Goal: Task Accomplishment & Management: Use online tool/utility

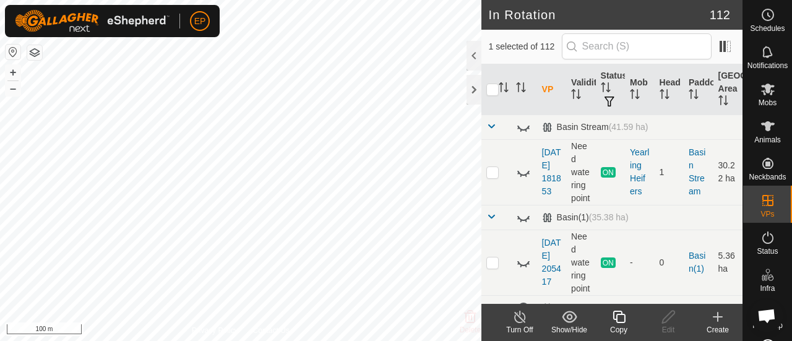
checkbox input "false"
checkbox input "true"
checkbox input "false"
click at [761, 97] on es-mob-svg-icon at bounding box center [768, 89] width 22 height 20
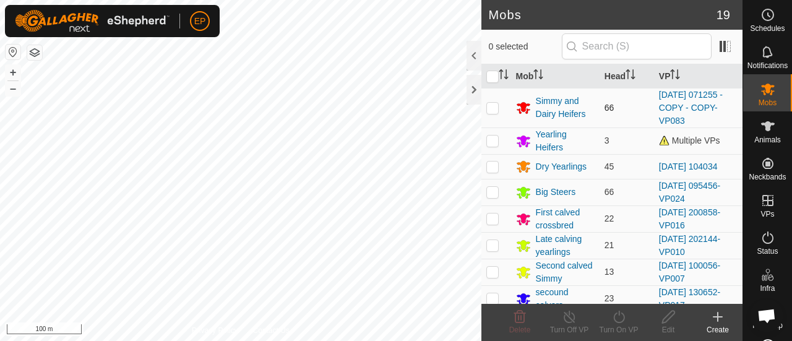
click at [493, 105] on p-checkbox at bounding box center [492, 108] width 12 height 10
checkbox input "true"
click at [615, 311] on icon at bounding box center [619, 316] width 15 height 15
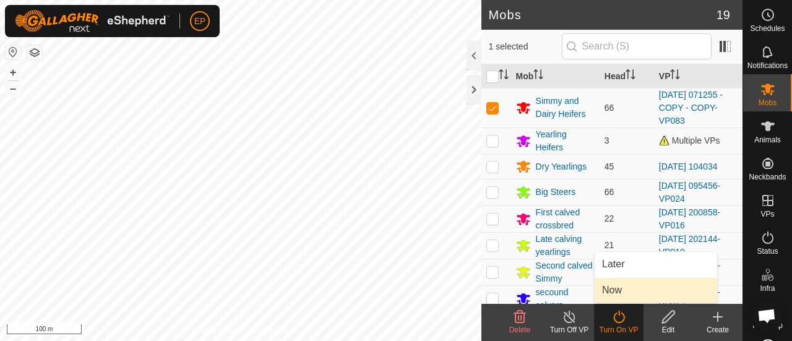
click at [610, 296] on link "Now" at bounding box center [656, 290] width 123 height 25
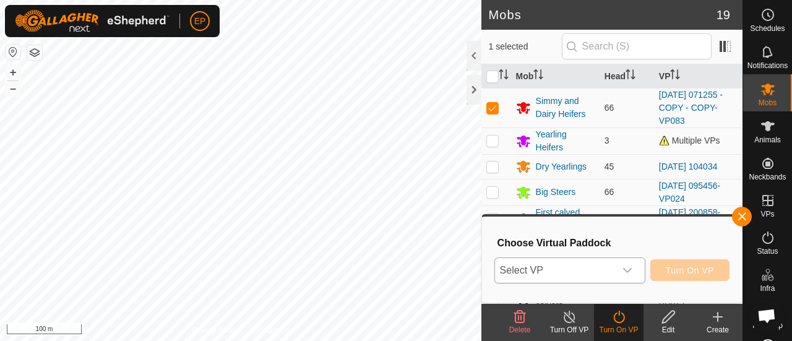
click at [591, 268] on span "Select VP" at bounding box center [555, 270] width 120 height 25
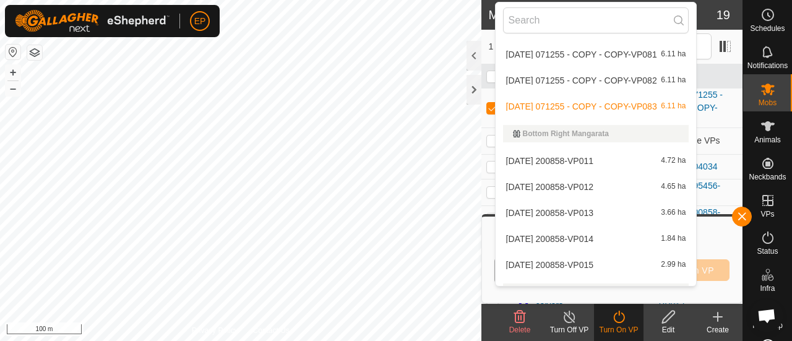
scroll to position [881, 0]
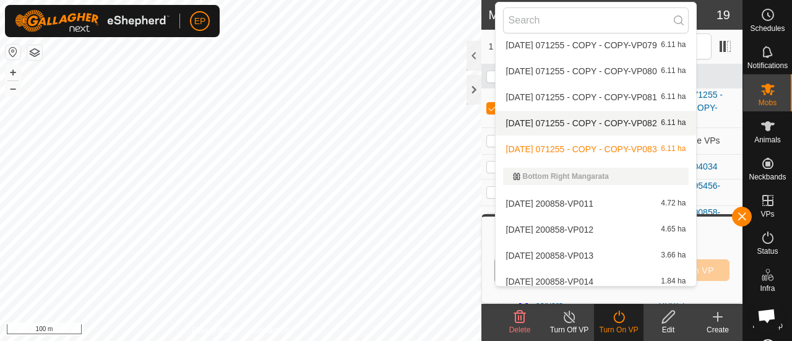
click at [595, 121] on li "2025-08-12 071255 - COPY - COPY-VP082 6.11 ha" at bounding box center [596, 123] width 201 height 25
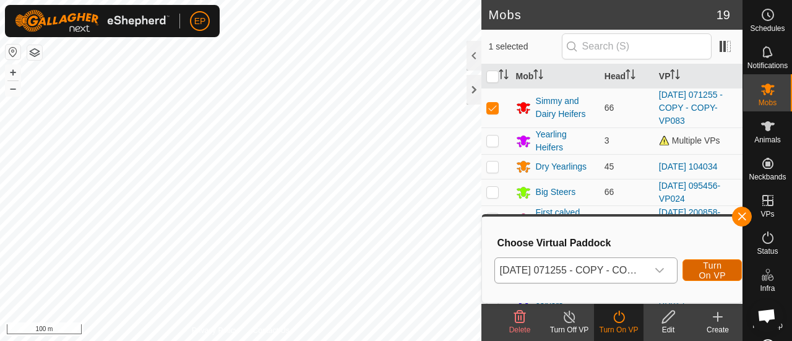
click at [702, 269] on span "Turn On VP" at bounding box center [712, 271] width 28 height 20
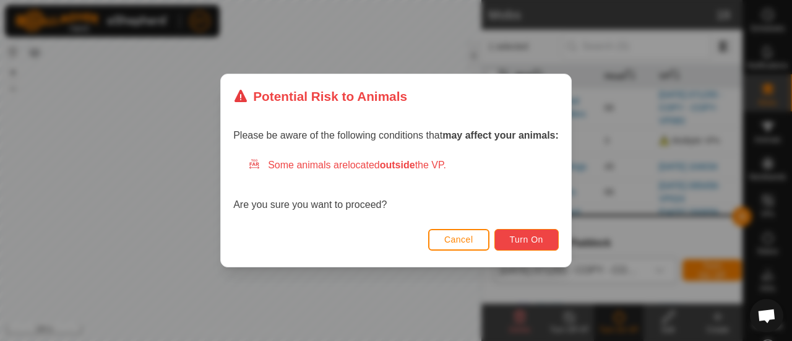
click at [532, 242] on span "Turn On" at bounding box center [526, 240] width 33 height 10
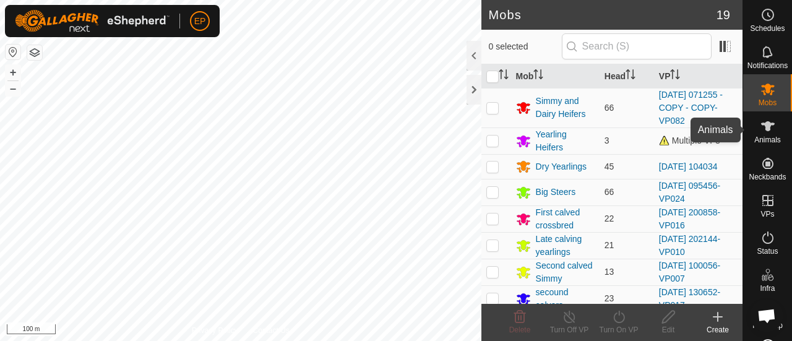
click at [762, 131] on icon at bounding box center [768, 126] width 15 height 15
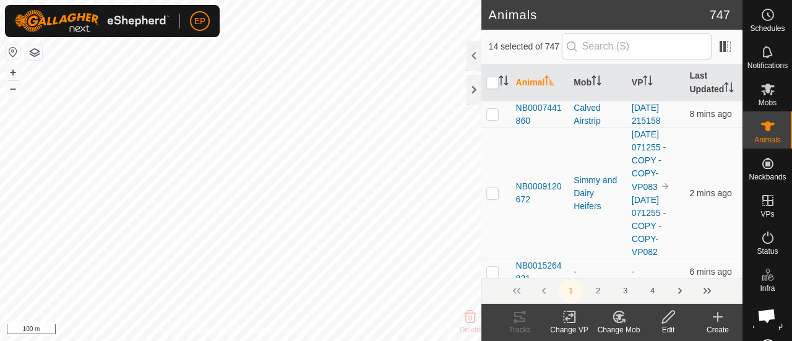
click at [719, 317] on icon at bounding box center [718, 317] width 9 height 0
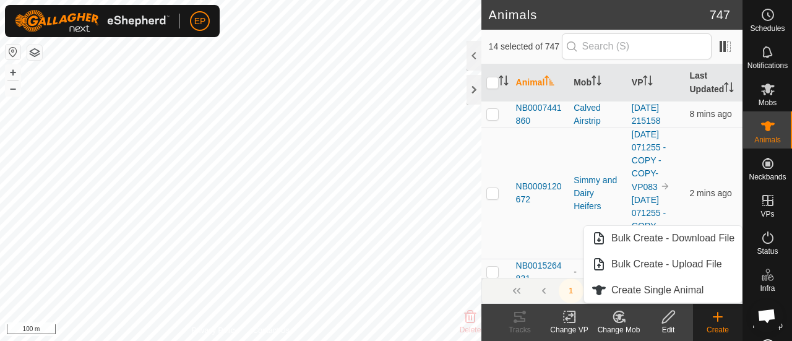
click at [617, 320] on icon at bounding box center [616, 320] width 3 height 4
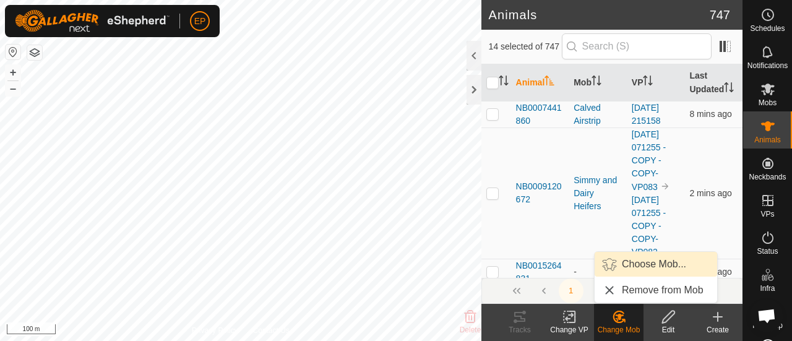
click at [649, 267] on link "Choose Mob..." at bounding box center [656, 264] width 123 height 25
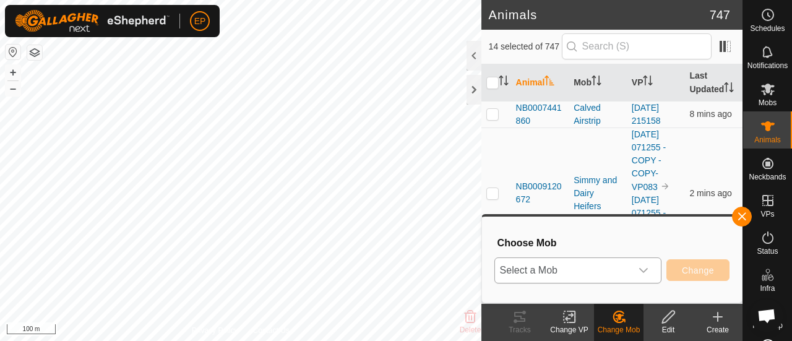
click at [586, 274] on span "Select a Mob" at bounding box center [563, 270] width 136 height 25
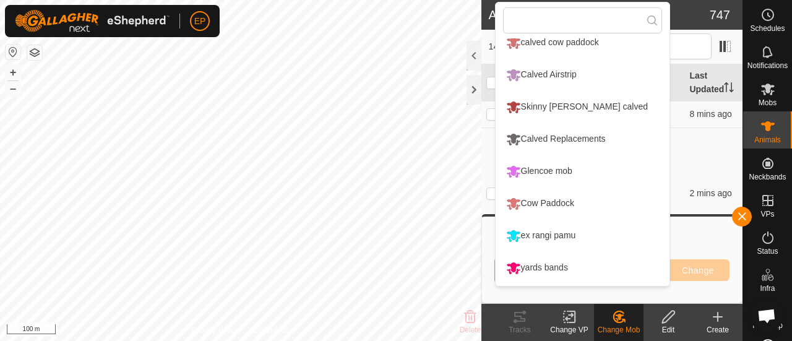
scroll to position [363, 0]
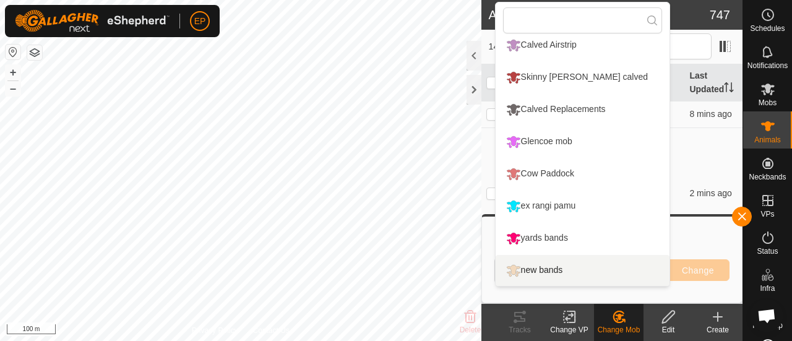
click at [719, 324] on icon at bounding box center [718, 316] width 15 height 15
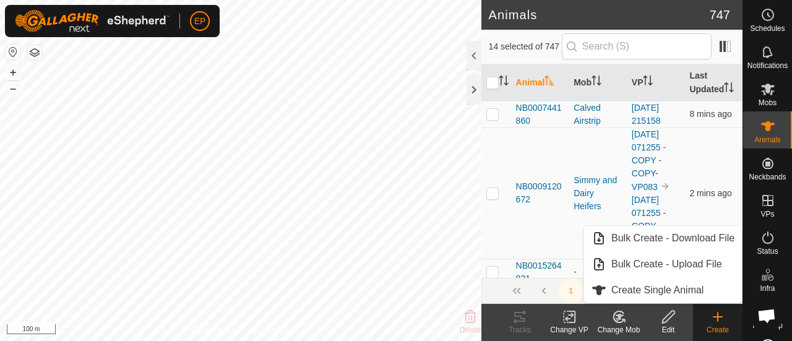
click at [541, 35] on div "14 selected of 747" at bounding box center [612, 46] width 246 height 26
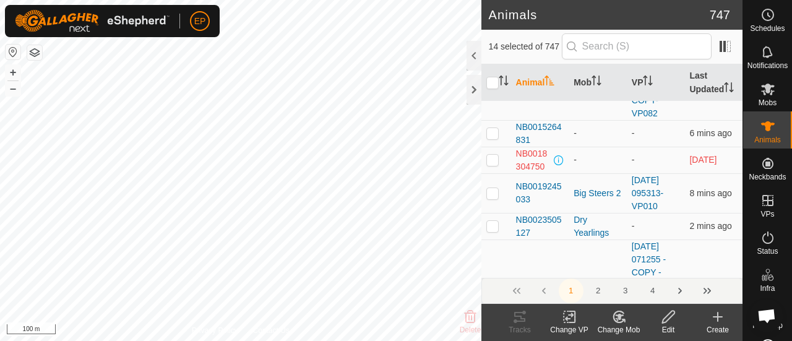
scroll to position [0, 0]
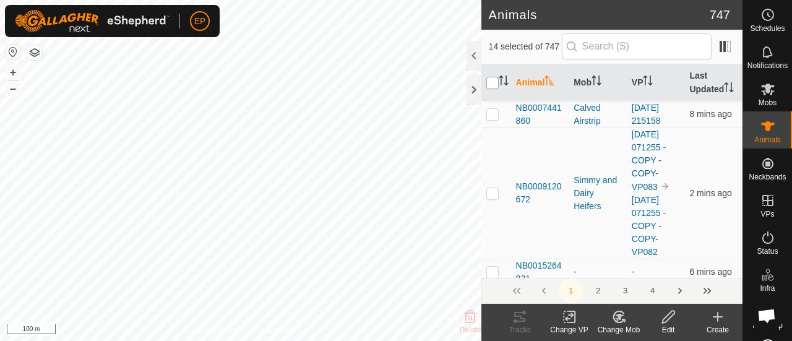
click at [490, 89] on input "checkbox" at bounding box center [492, 83] width 12 height 12
checkbox input "true"
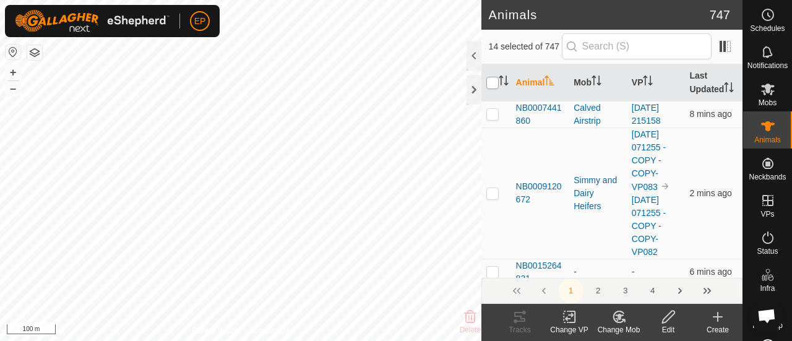
checkbox input "true"
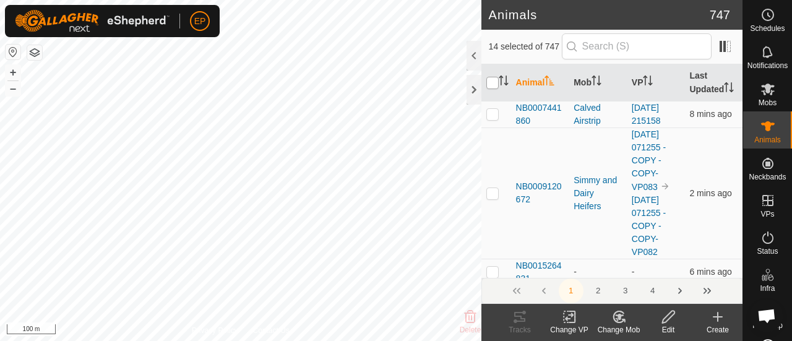
checkbox input "true"
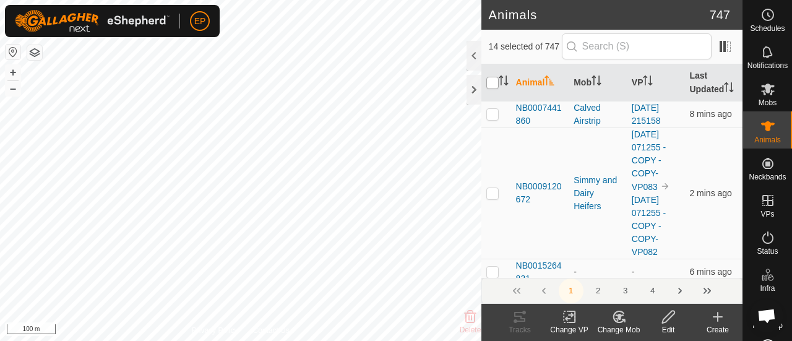
checkbox input "true"
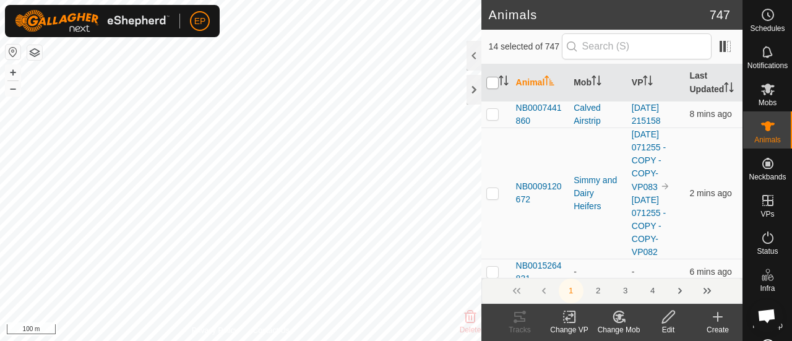
checkbox input "true"
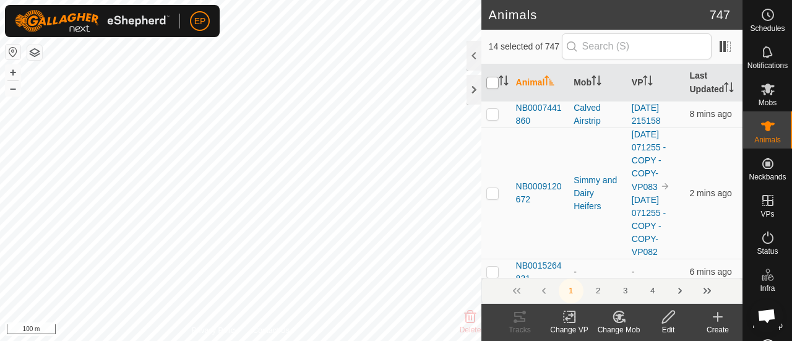
checkbox input "true"
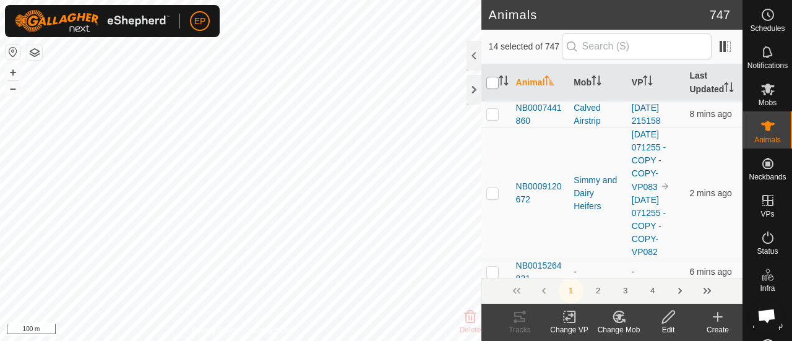
checkbox input "true"
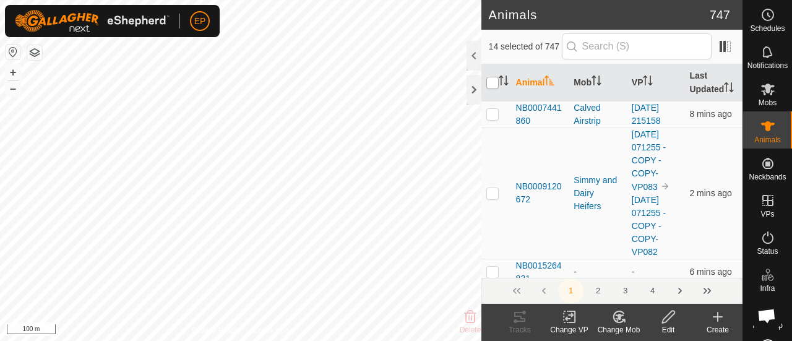
checkbox input "true"
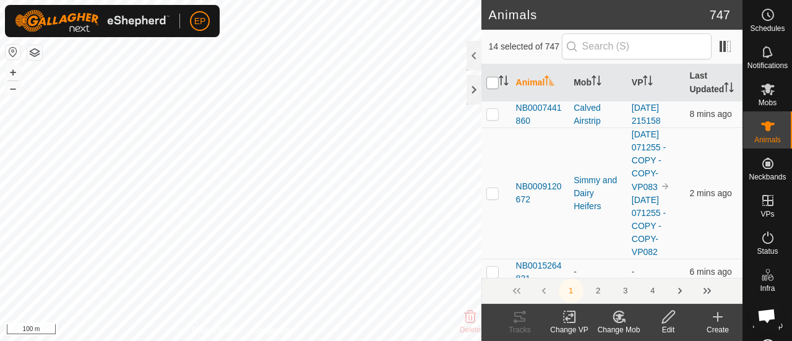
checkbox input "true"
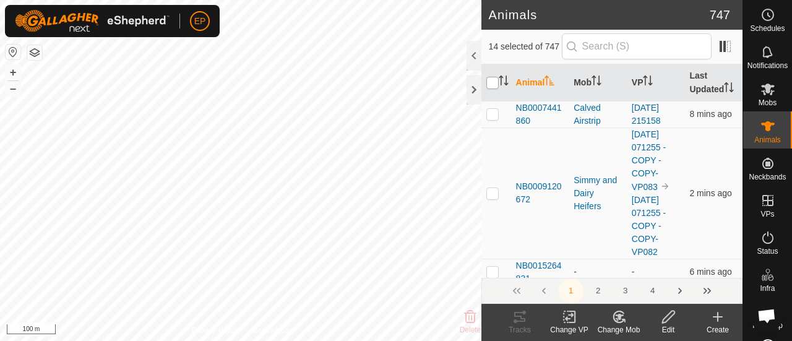
checkbox input "true"
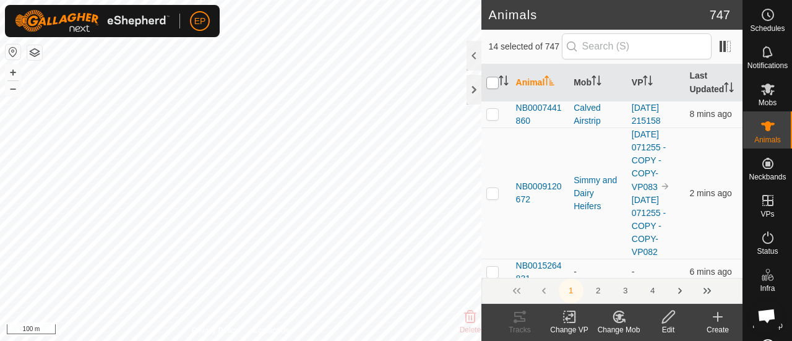
checkbox input "true"
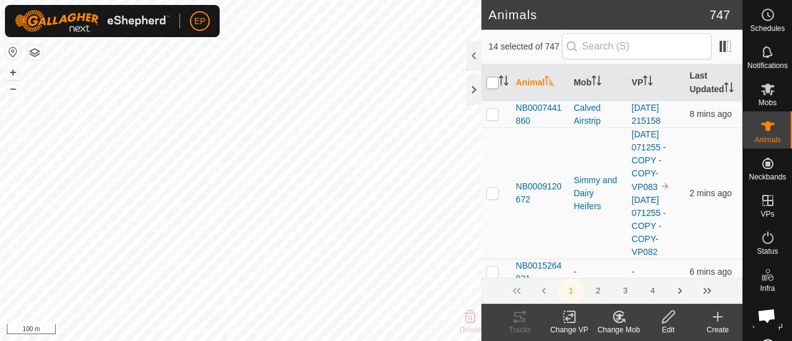
checkbox input "true"
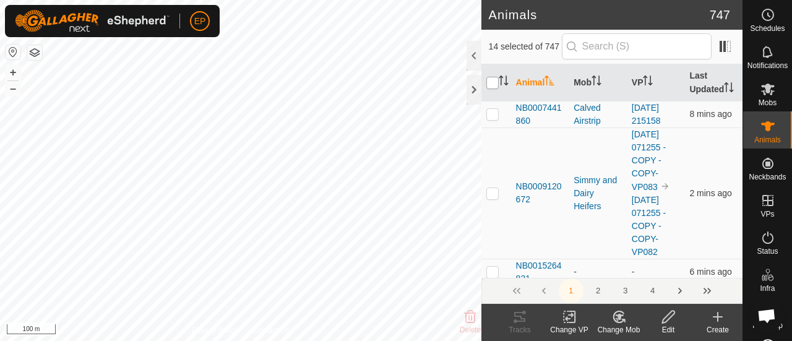
checkbox input "true"
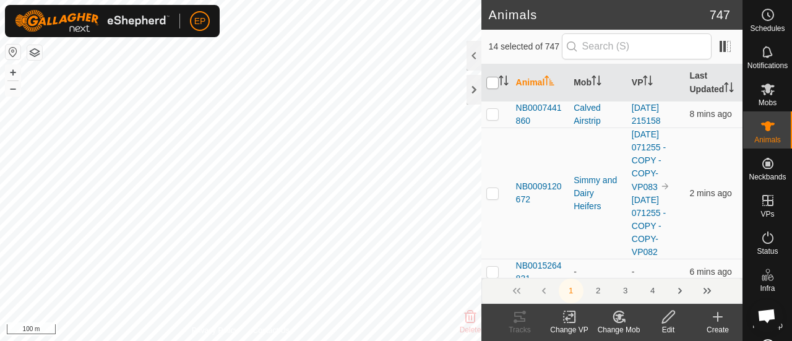
checkbox input "true"
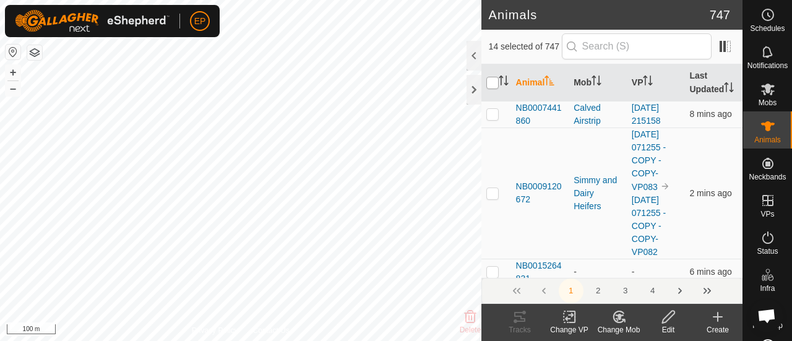
checkbox input "true"
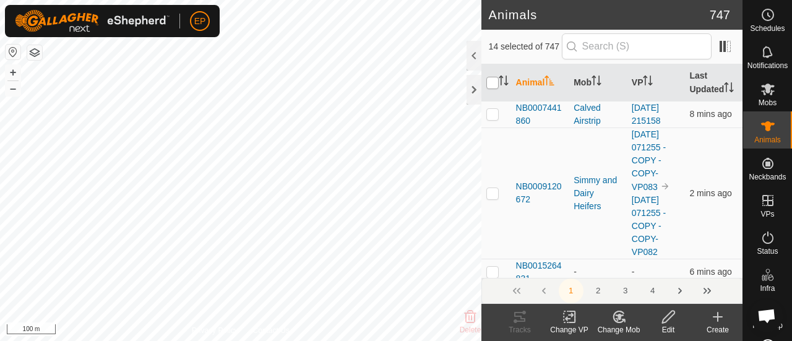
checkbox input "true"
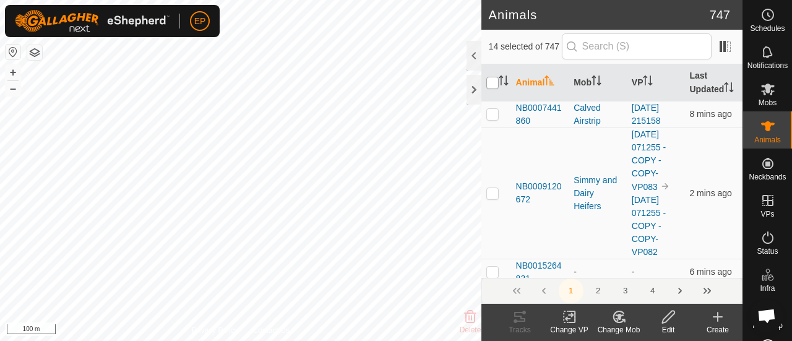
checkbox input "true"
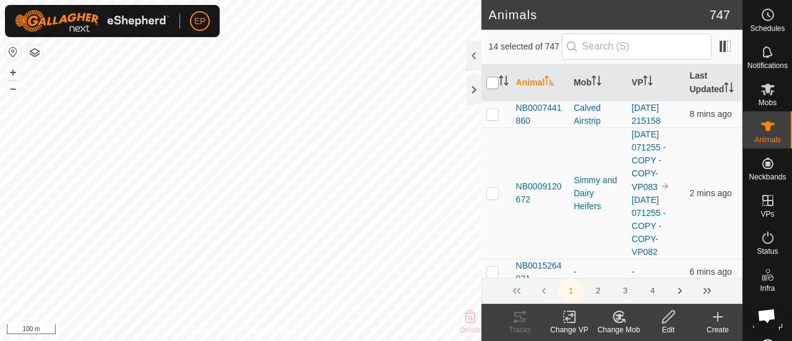
checkbox input "true"
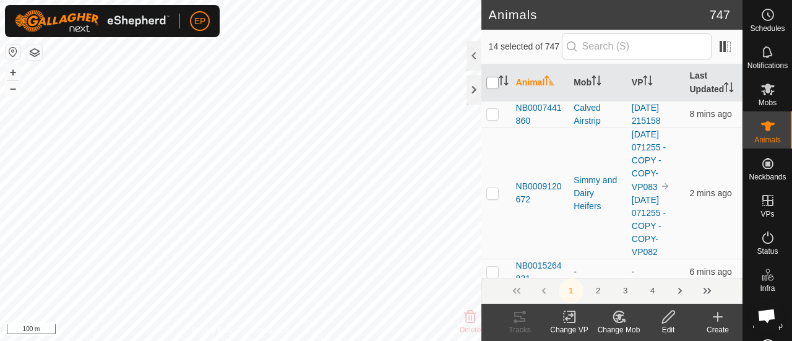
checkbox input "true"
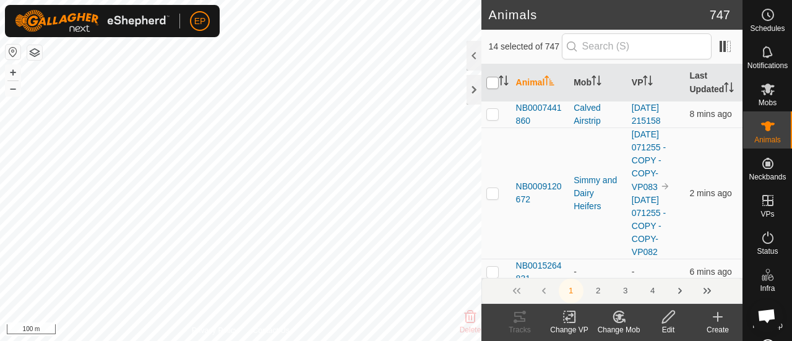
checkbox input "true"
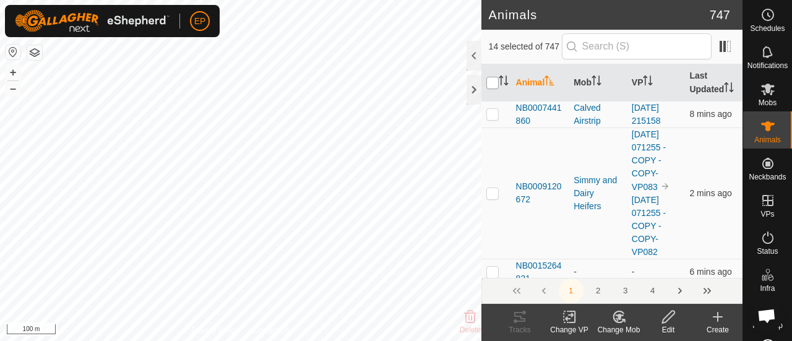
checkbox input "true"
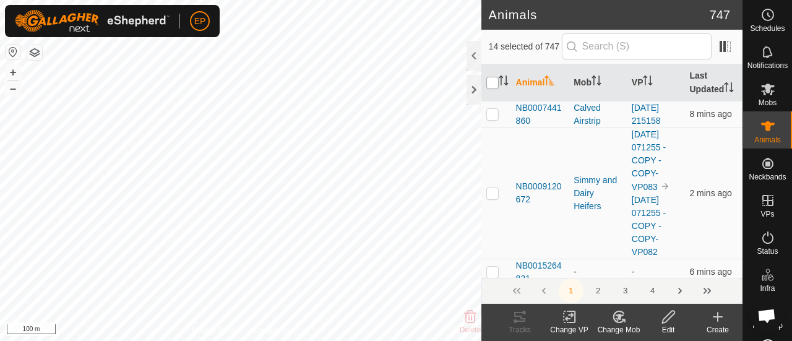
checkbox input "true"
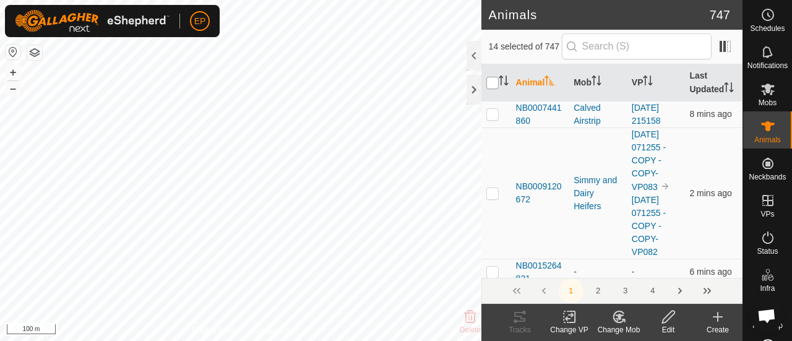
checkbox input "true"
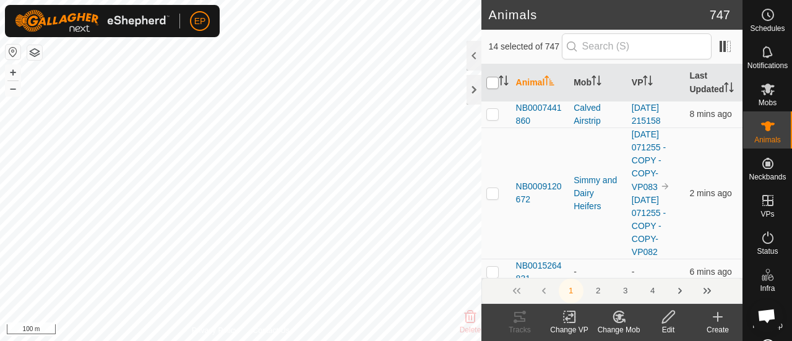
checkbox input "true"
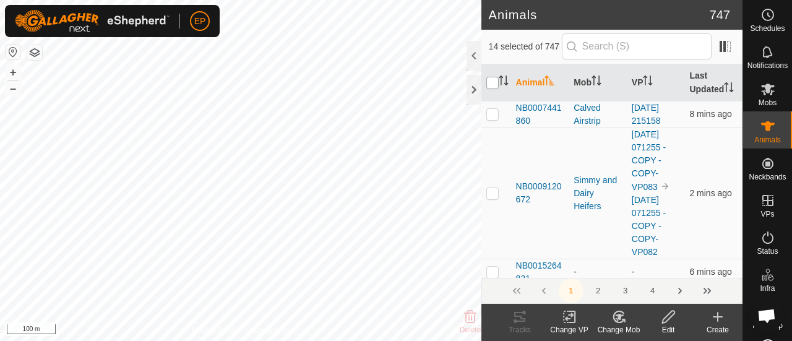
checkbox input "true"
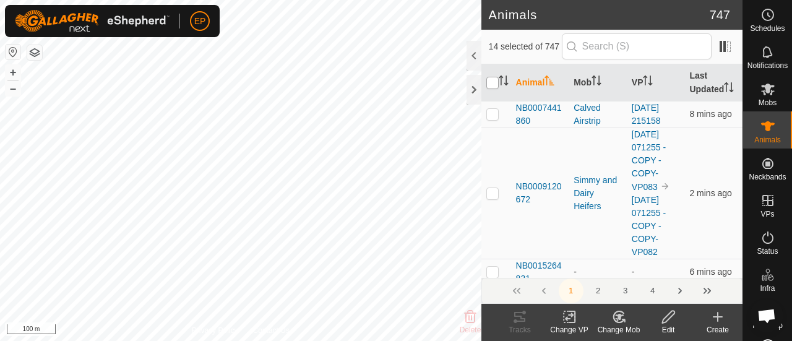
checkbox input "true"
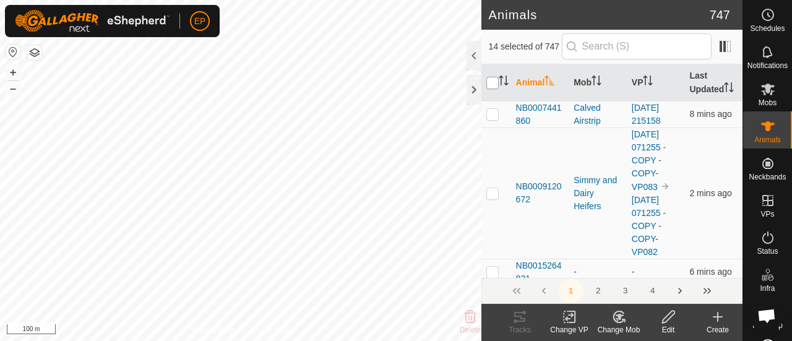
checkbox input "true"
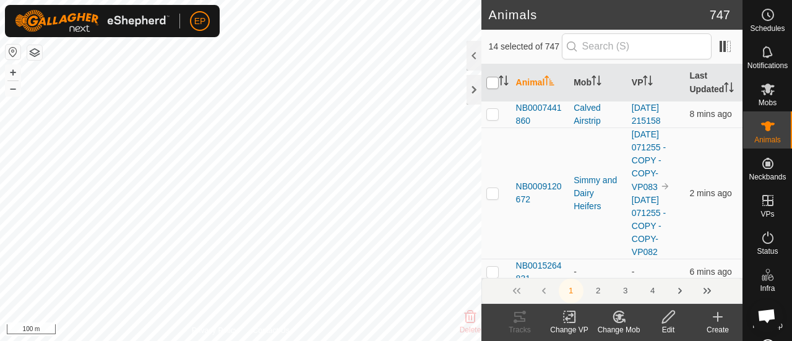
checkbox input "true"
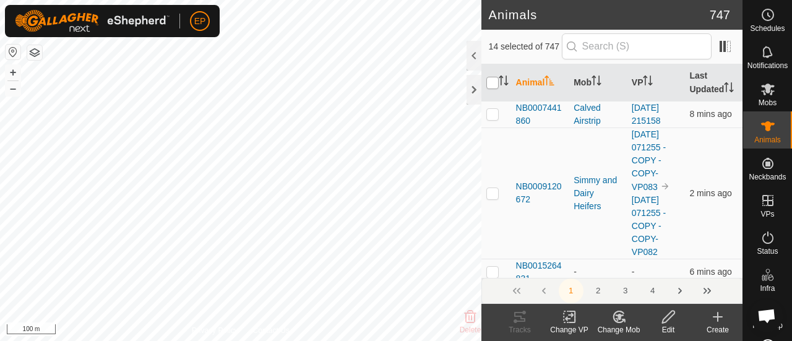
checkbox input "true"
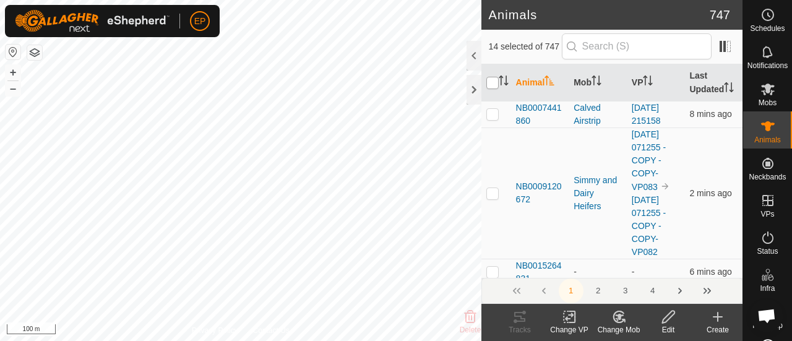
checkbox input "true"
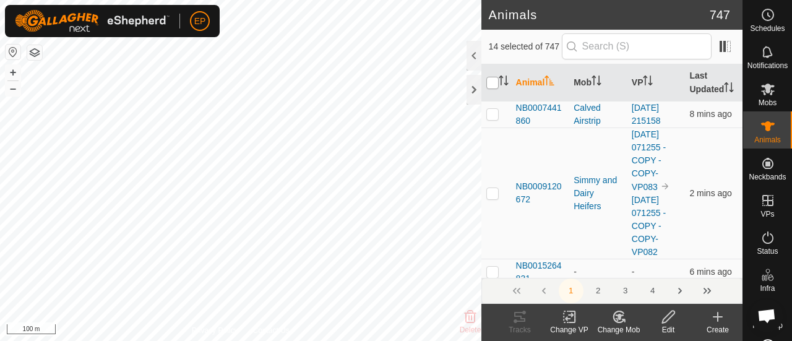
checkbox input "true"
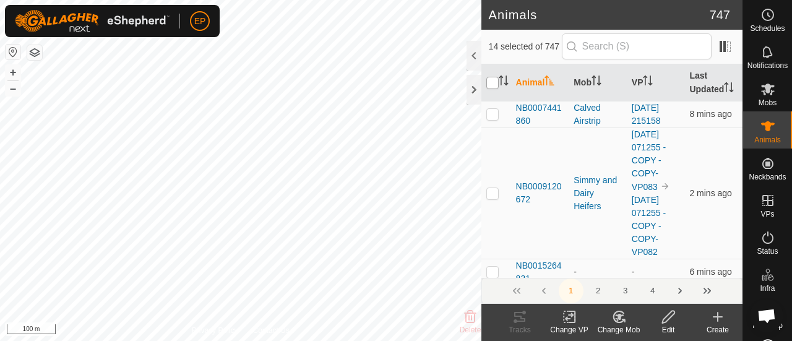
checkbox input "true"
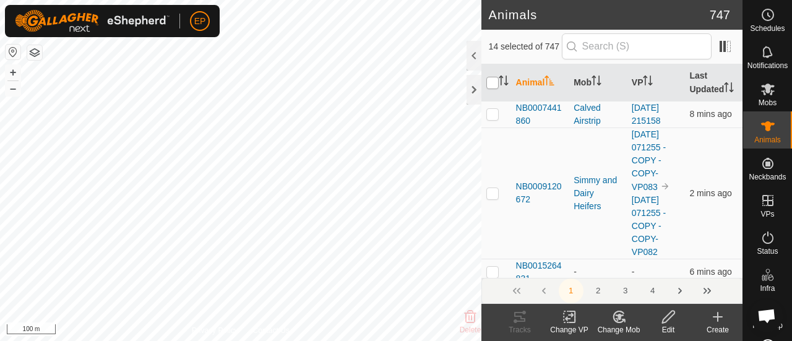
checkbox input "true"
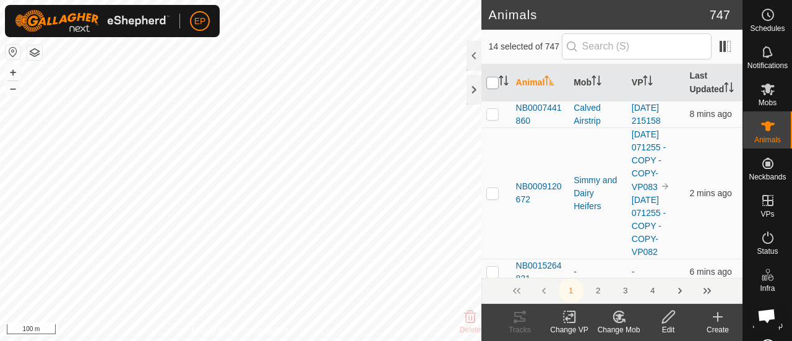
checkbox input "true"
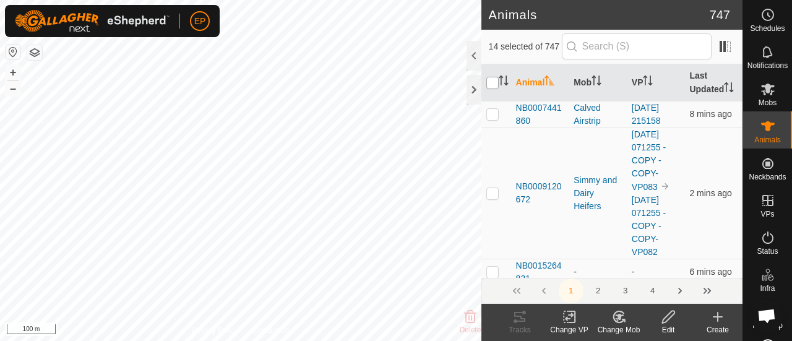
checkbox input "true"
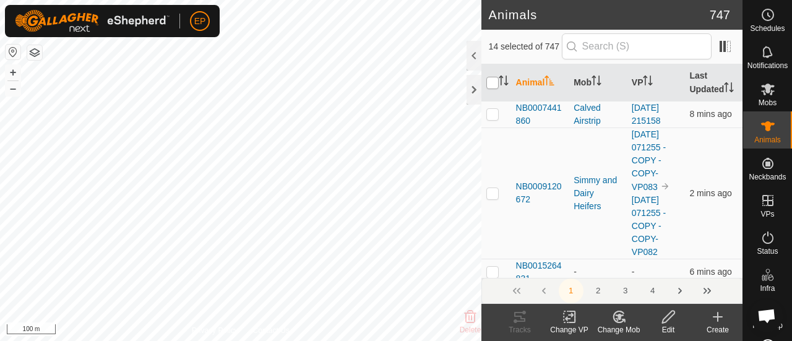
checkbox input "true"
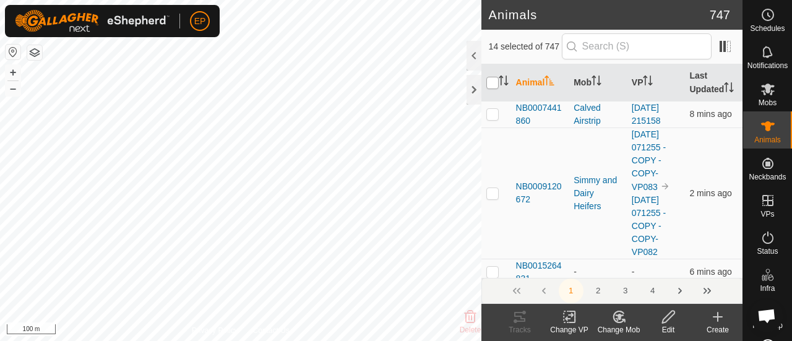
checkbox input "true"
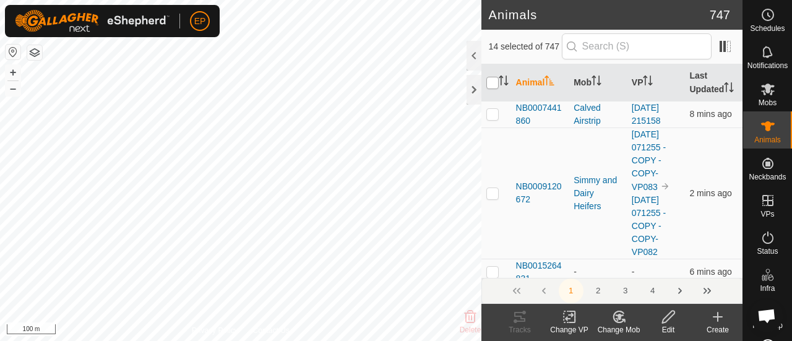
checkbox input "true"
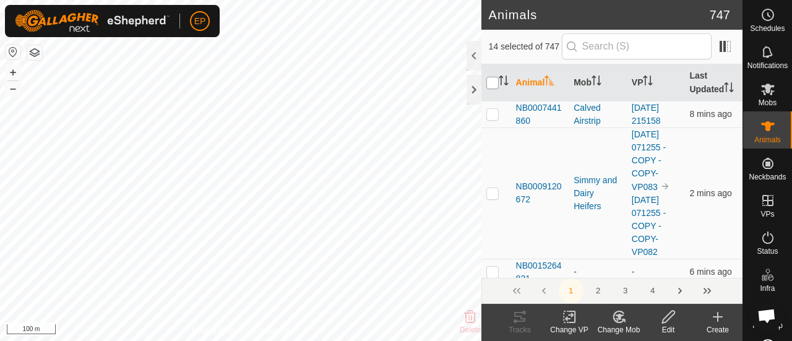
checkbox input "true"
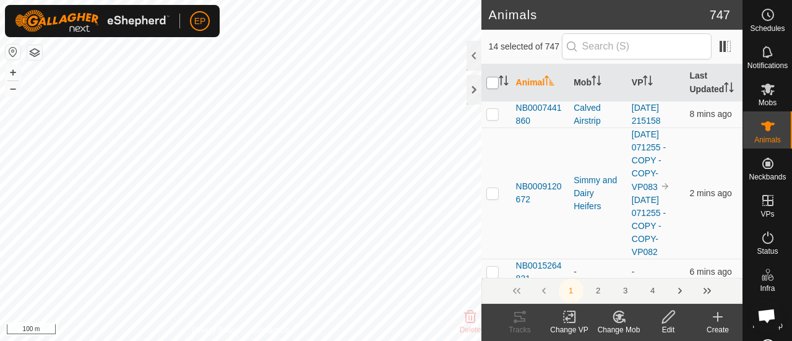
checkbox input "true"
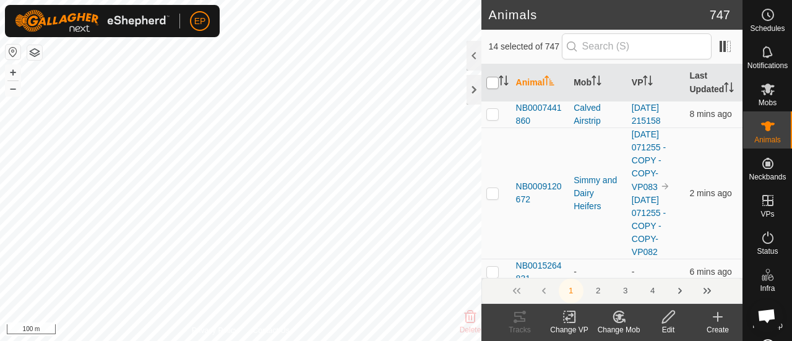
checkbox input "true"
click at [490, 89] on input "checkbox" at bounding box center [492, 83] width 12 height 12
click at [757, 96] on es-mob-svg-icon at bounding box center [768, 89] width 22 height 20
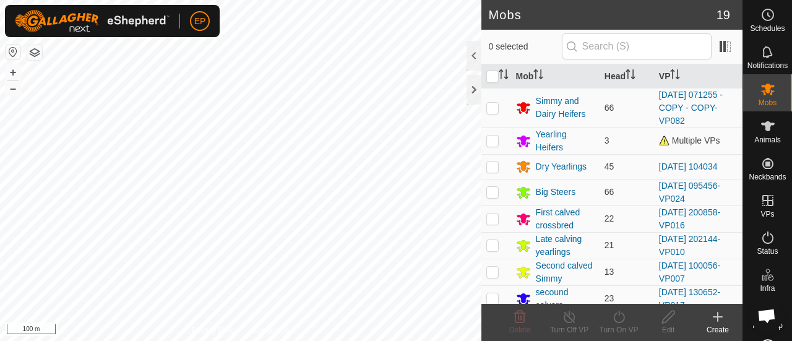
click at [715, 332] on div "Create" at bounding box center [718, 329] width 50 height 11
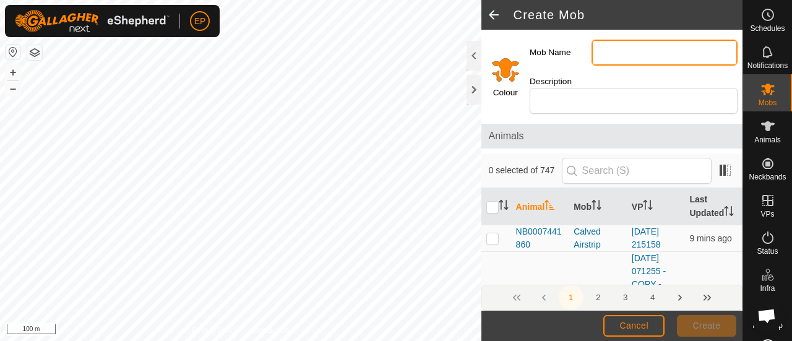
click at [608, 49] on input "Mob Name" at bounding box center [665, 53] width 146 height 26
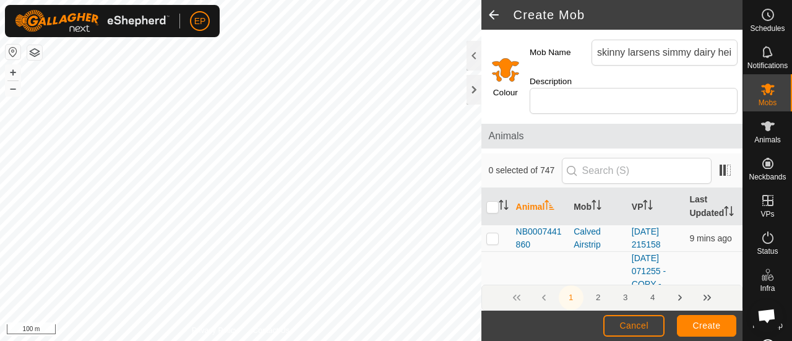
click at [506, 69] on input "Select a color" at bounding box center [506, 69] width 30 height 30
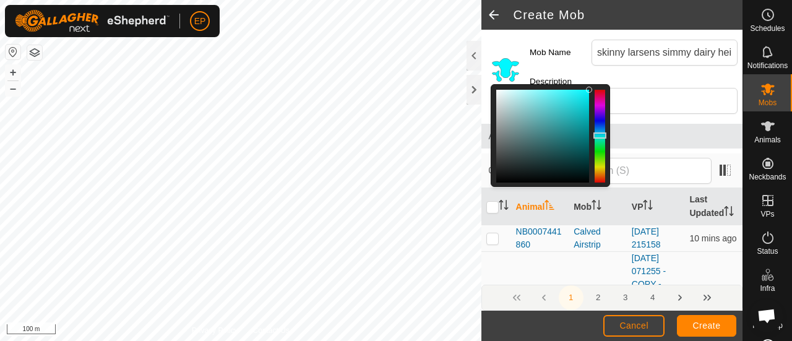
drag, startPoint x: 602, startPoint y: 175, endPoint x: 599, endPoint y: 135, distance: 39.7
click at [599, 135] on div at bounding box center [600, 135] width 13 height 6
drag, startPoint x: 587, startPoint y: 89, endPoint x: 506, endPoint y: 137, distance: 94.4
click at [506, 137] on div at bounding box center [506, 138] width 6 height 6
click at [681, 79] on div "Description" at bounding box center [634, 95] width 218 height 48
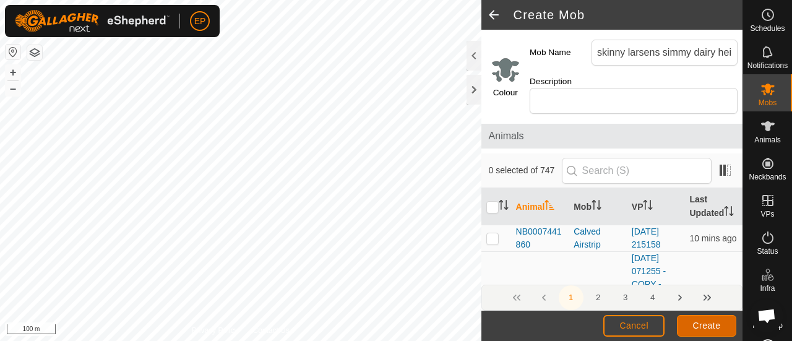
click at [707, 323] on span "Create" at bounding box center [707, 326] width 28 height 10
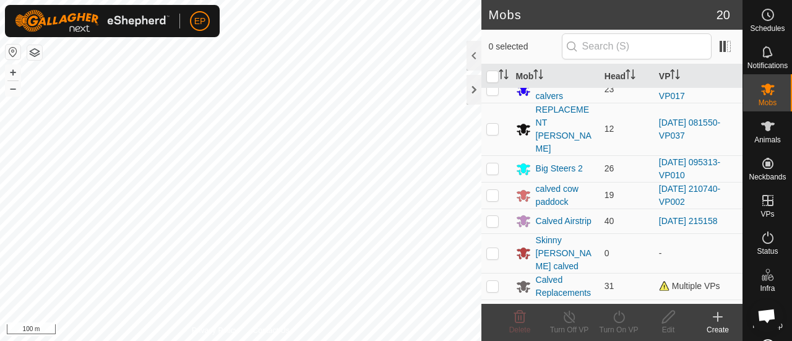
scroll to position [199, 0]
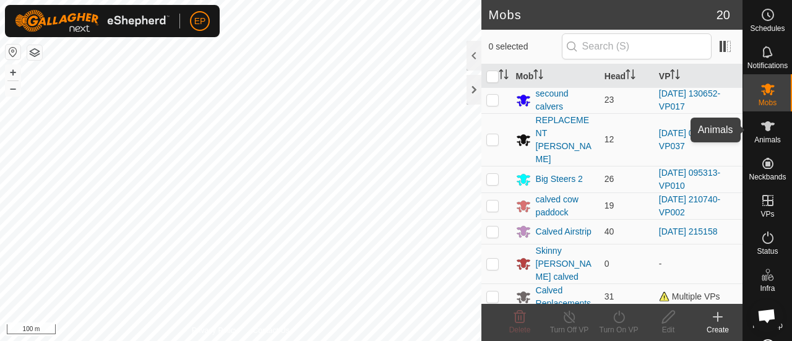
click at [774, 137] on span "Animals" at bounding box center [767, 139] width 27 height 7
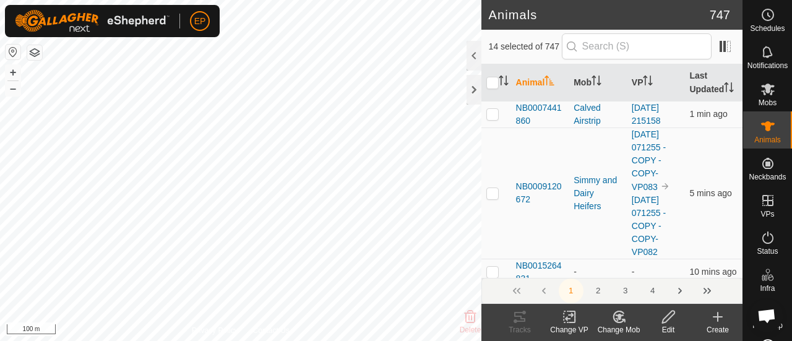
click at [619, 314] on icon at bounding box center [619, 317] width 9 height 6
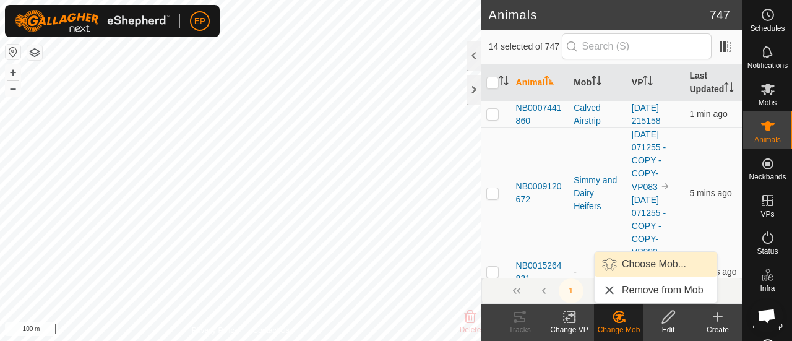
click at [637, 264] on link "Choose Mob..." at bounding box center [656, 264] width 123 height 25
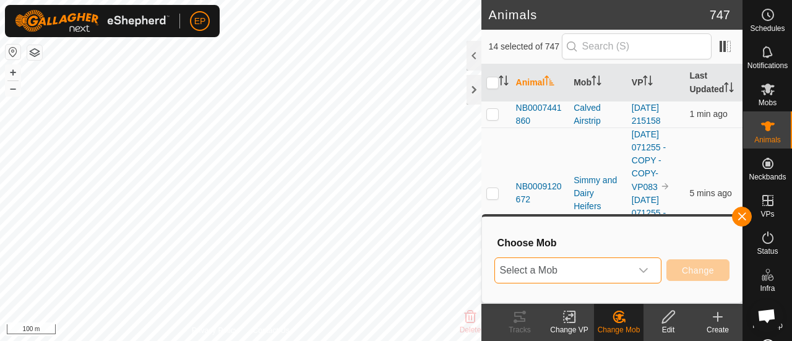
click at [628, 263] on span "Select a Mob" at bounding box center [563, 270] width 136 height 25
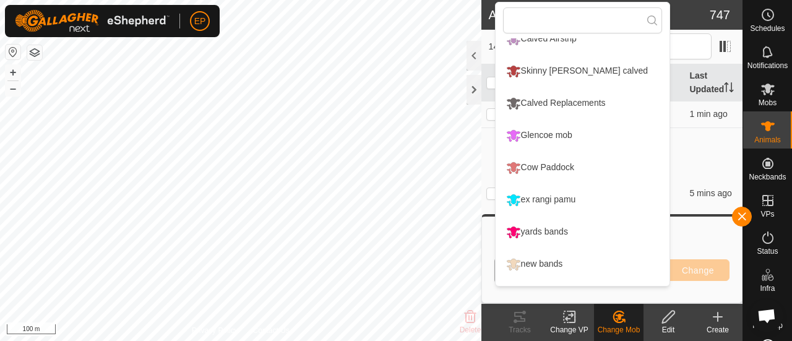
scroll to position [395, 0]
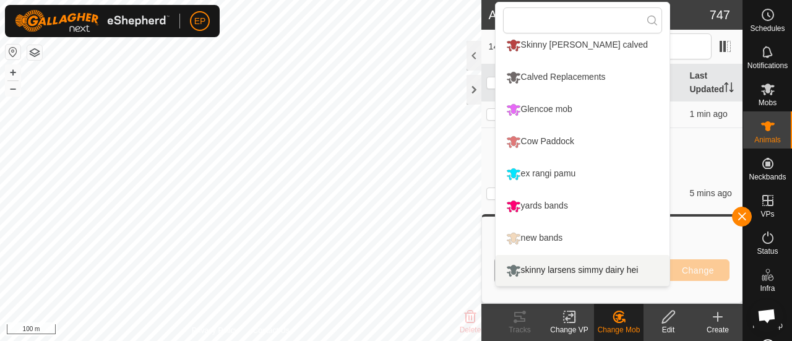
click at [607, 269] on li "skinny larsens simmy dairy hei" at bounding box center [583, 270] width 175 height 31
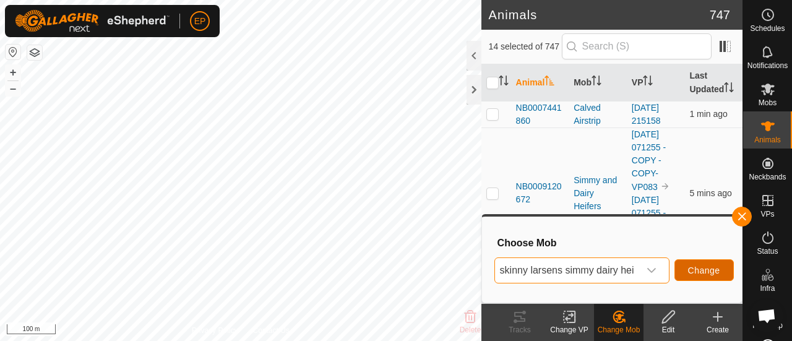
click at [704, 266] on span "Change" at bounding box center [704, 271] width 32 height 10
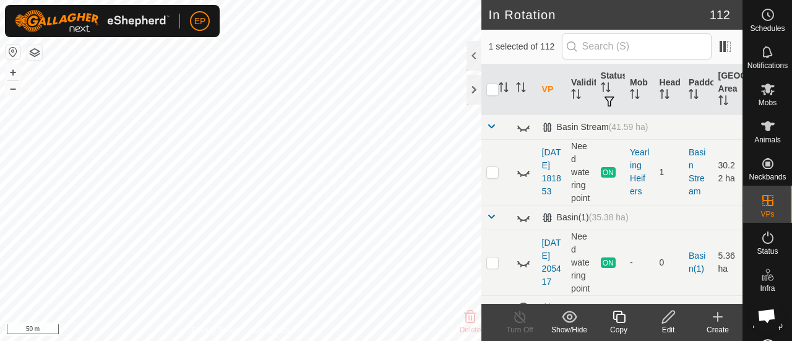
click at [618, 322] on icon at bounding box center [619, 317] width 12 height 12
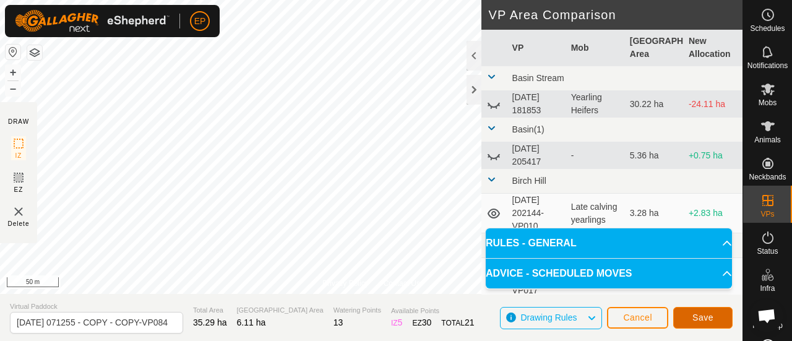
click at [702, 314] on span "Save" at bounding box center [703, 318] width 21 height 10
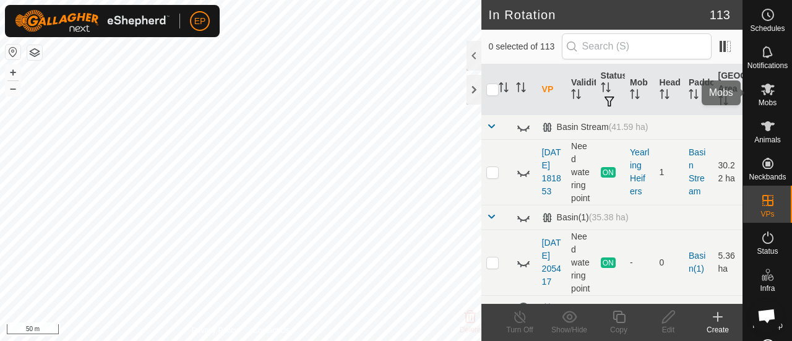
click at [763, 90] on icon at bounding box center [768, 90] width 14 height 12
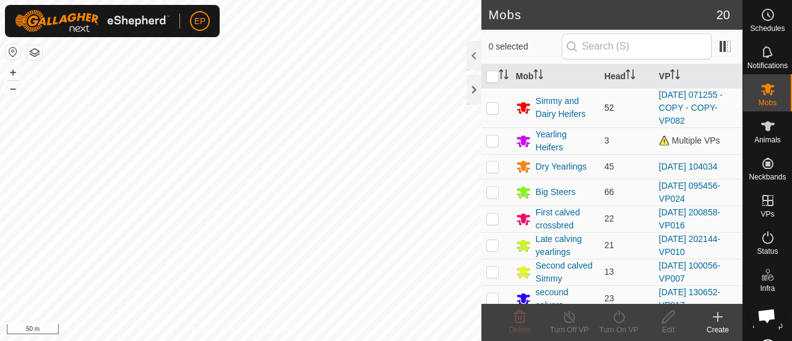
click at [493, 106] on p-checkbox at bounding box center [492, 108] width 12 height 10
click at [613, 320] on icon at bounding box center [619, 316] width 15 height 15
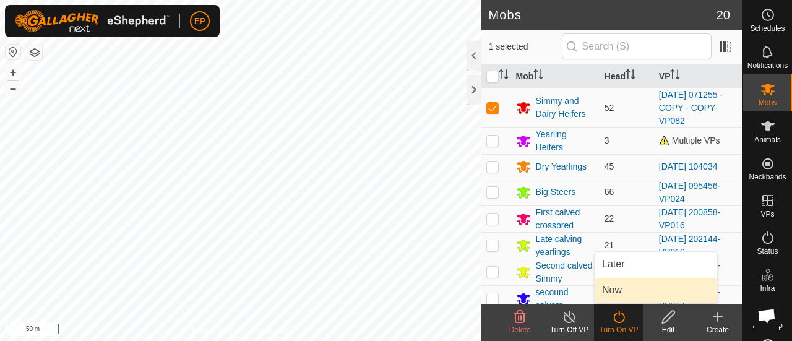
click at [612, 292] on link "Now" at bounding box center [656, 290] width 123 height 25
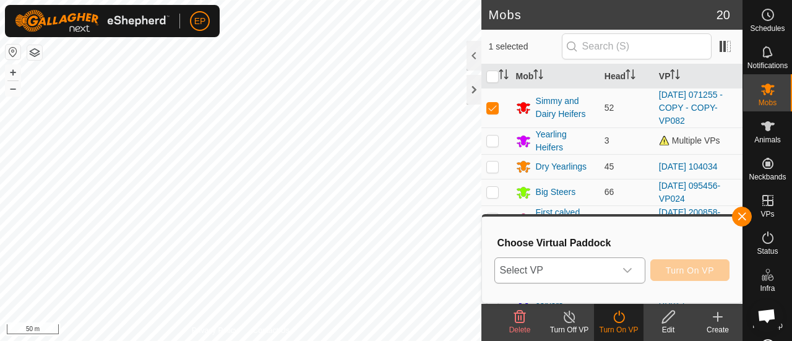
click at [590, 272] on span "Select VP" at bounding box center [555, 270] width 120 height 25
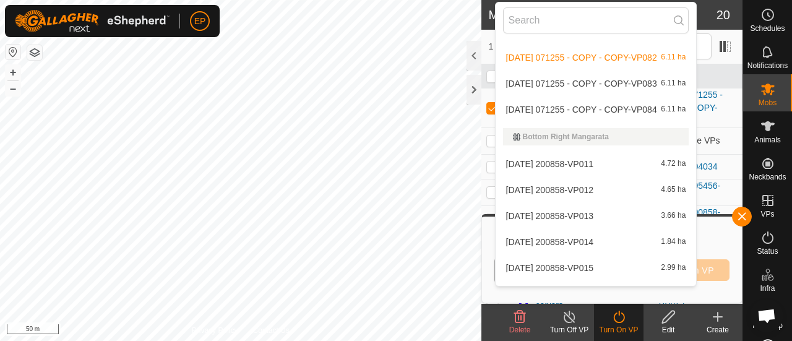
scroll to position [1004, 0]
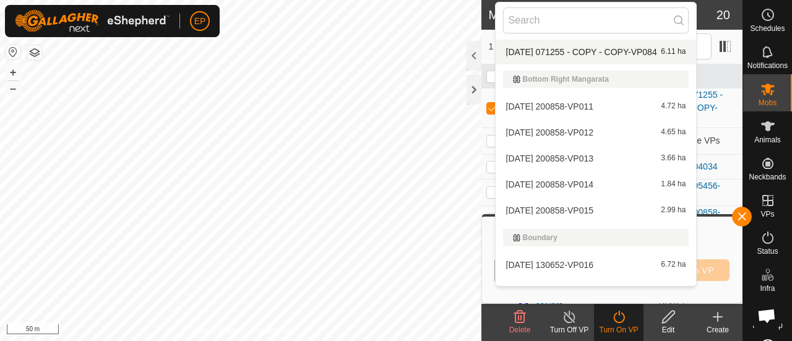
click at [621, 51] on li "[DATE] 071255 - COPY - COPY-VP084 6.11 ha" at bounding box center [596, 52] width 201 height 25
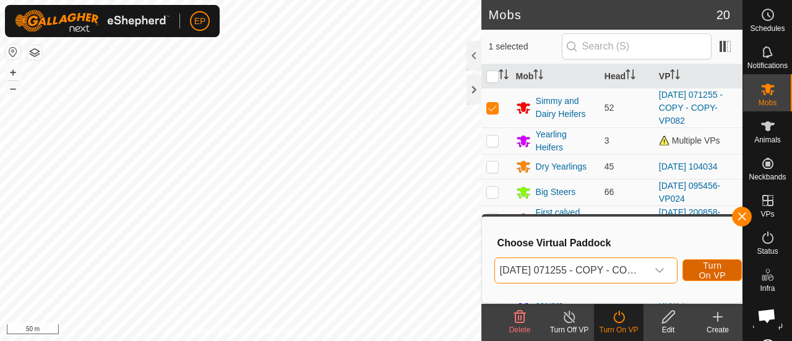
click at [703, 267] on span "Turn On VP" at bounding box center [712, 271] width 28 height 20
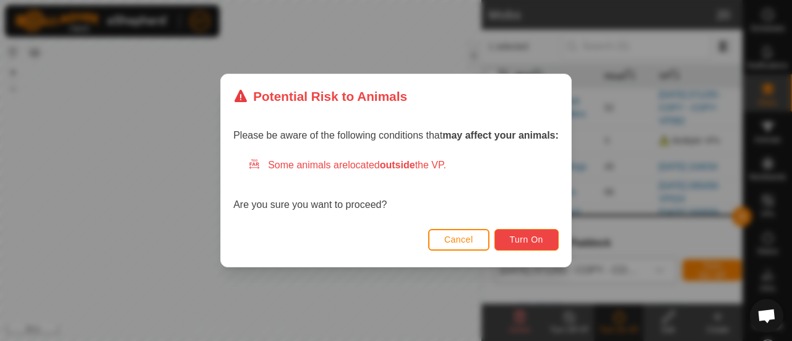
click at [534, 240] on span "Turn On" at bounding box center [526, 240] width 33 height 10
